Goal: Check status: Check status

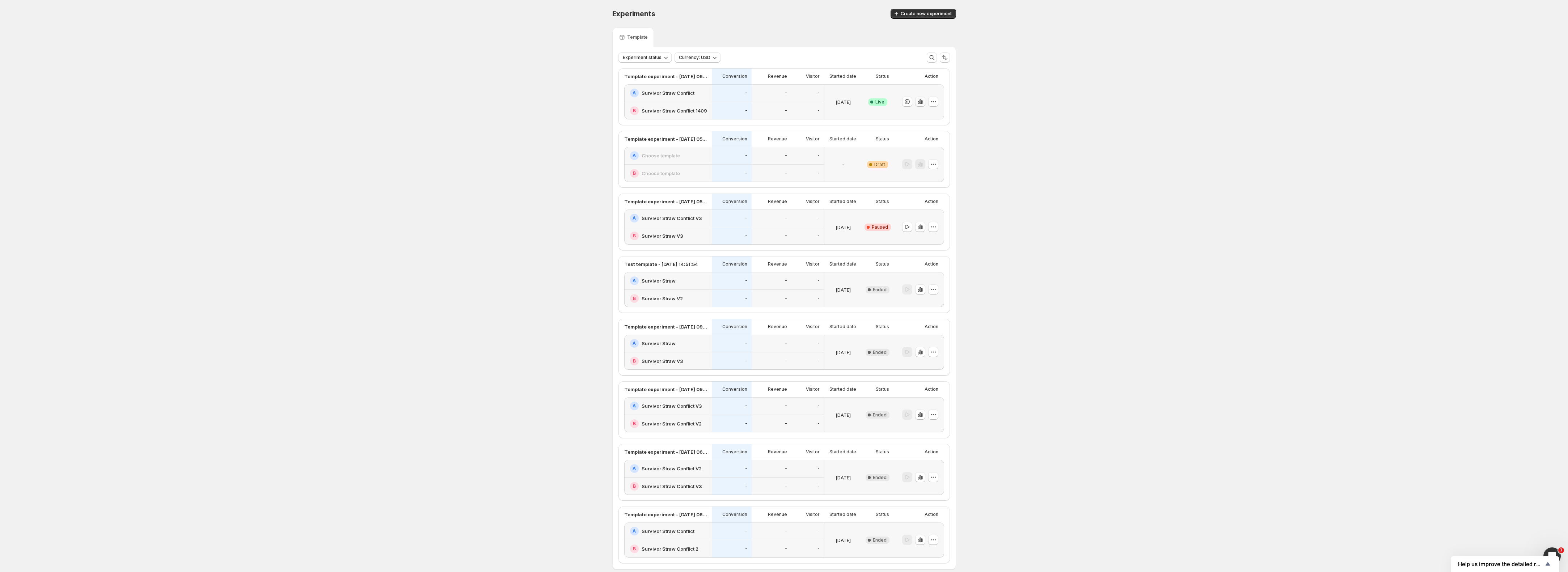
click at [921, 102] on icon "button" at bounding box center [920, 102] width 7 height 7
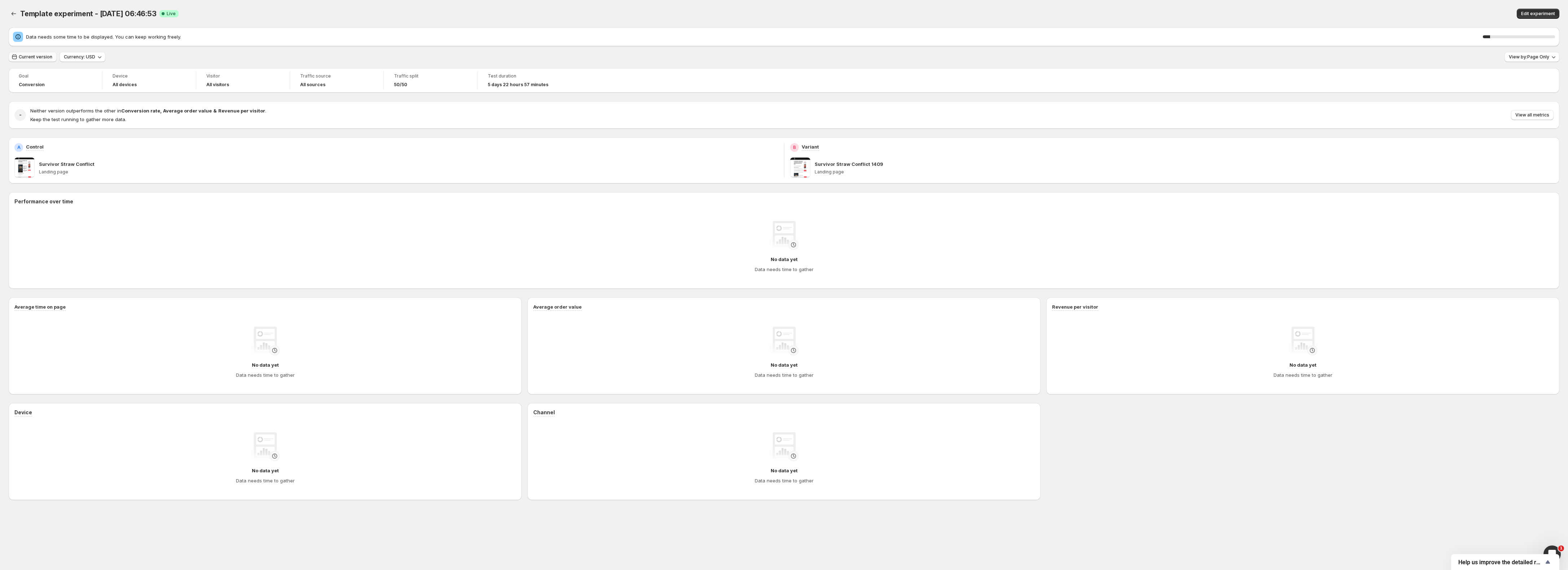
click at [35, 33] on span "Data needs some time to be displayed. You can keep working freely." at bounding box center [754, 37] width 1457 height 7
click at [29, 57] on span "Current version" at bounding box center [35, 57] width 33 height 5
click at [33, 97] on button "[DATE]" at bounding box center [47, 99] width 72 height 12
type input "**********"
click at [264, 203] on button "Apply" at bounding box center [254, 203] width 21 height 10
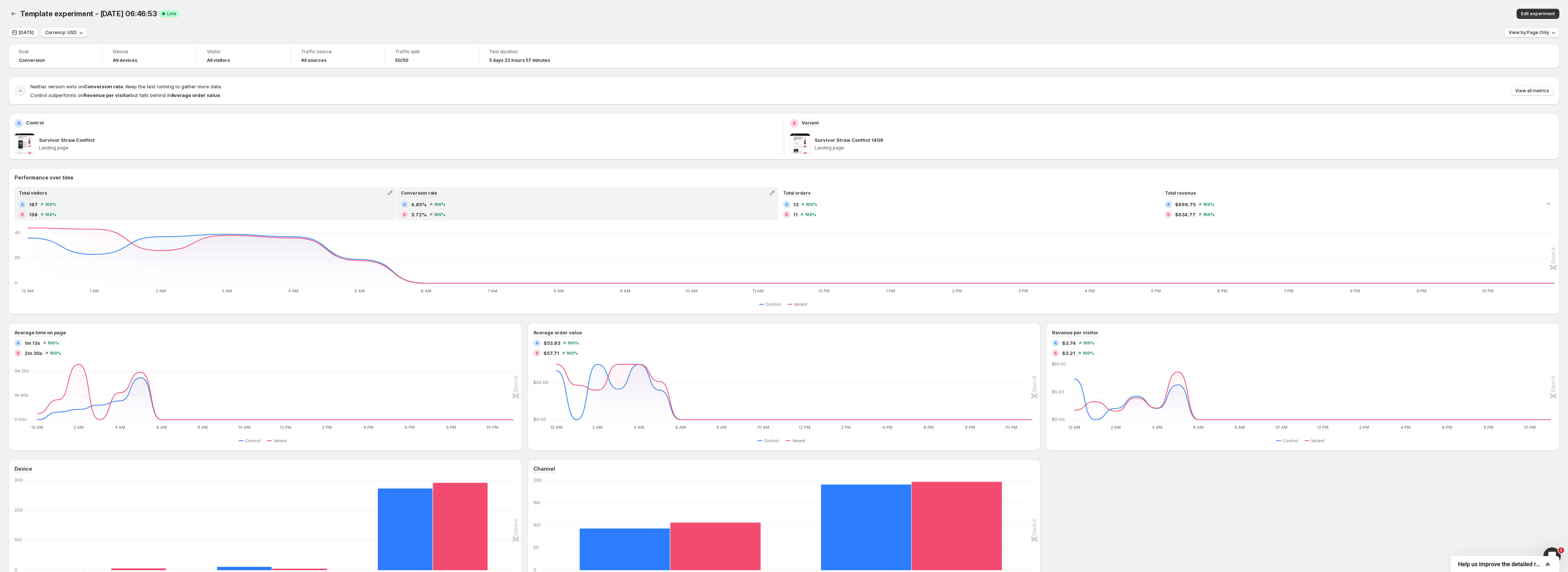
click at [510, 201] on div "A 4.85% 100 %" at bounding box center [587, 205] width 373 height 7
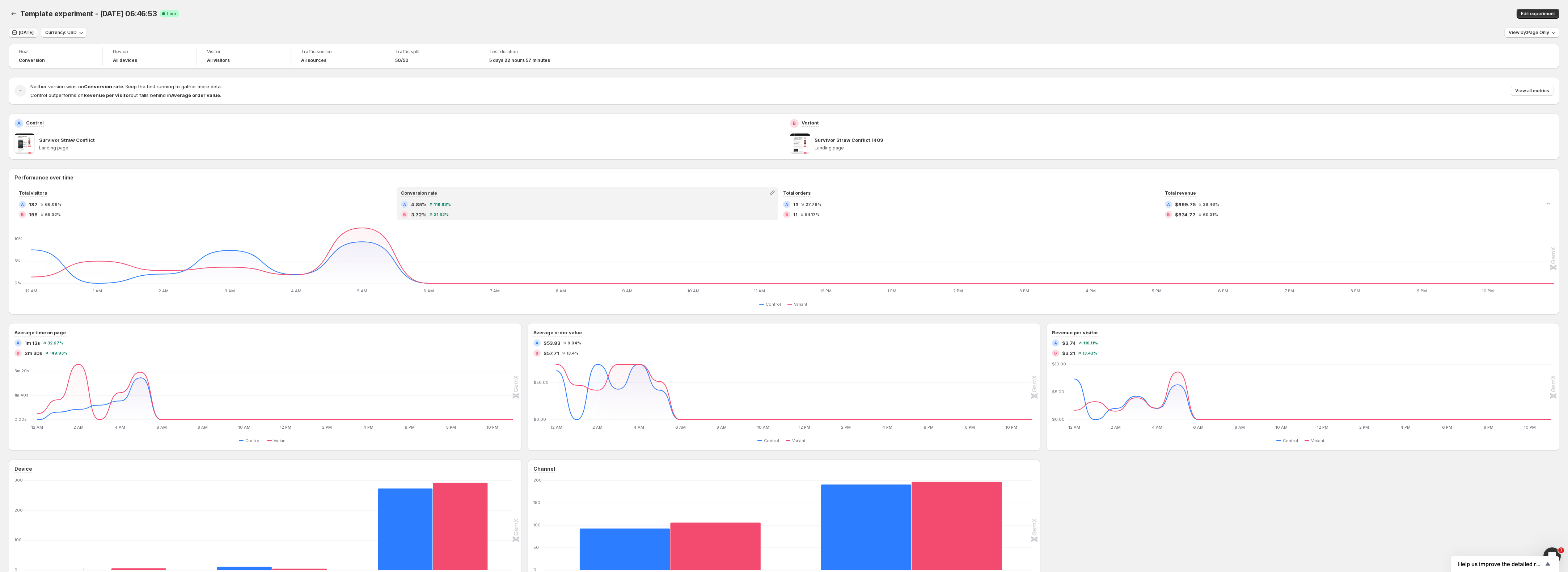
click at [21, 32] on span "[DATE]" at bounding box center [26, 32] width 15 height 5
click at [28, 90] on div "[DATE]" at bounding box center [20, 88] width 15 height 7
type input "**********"
click at [260, 180] on span "Apply" at bounding box center [255, 179] width 13 height 5
